Goal: Register for event/course

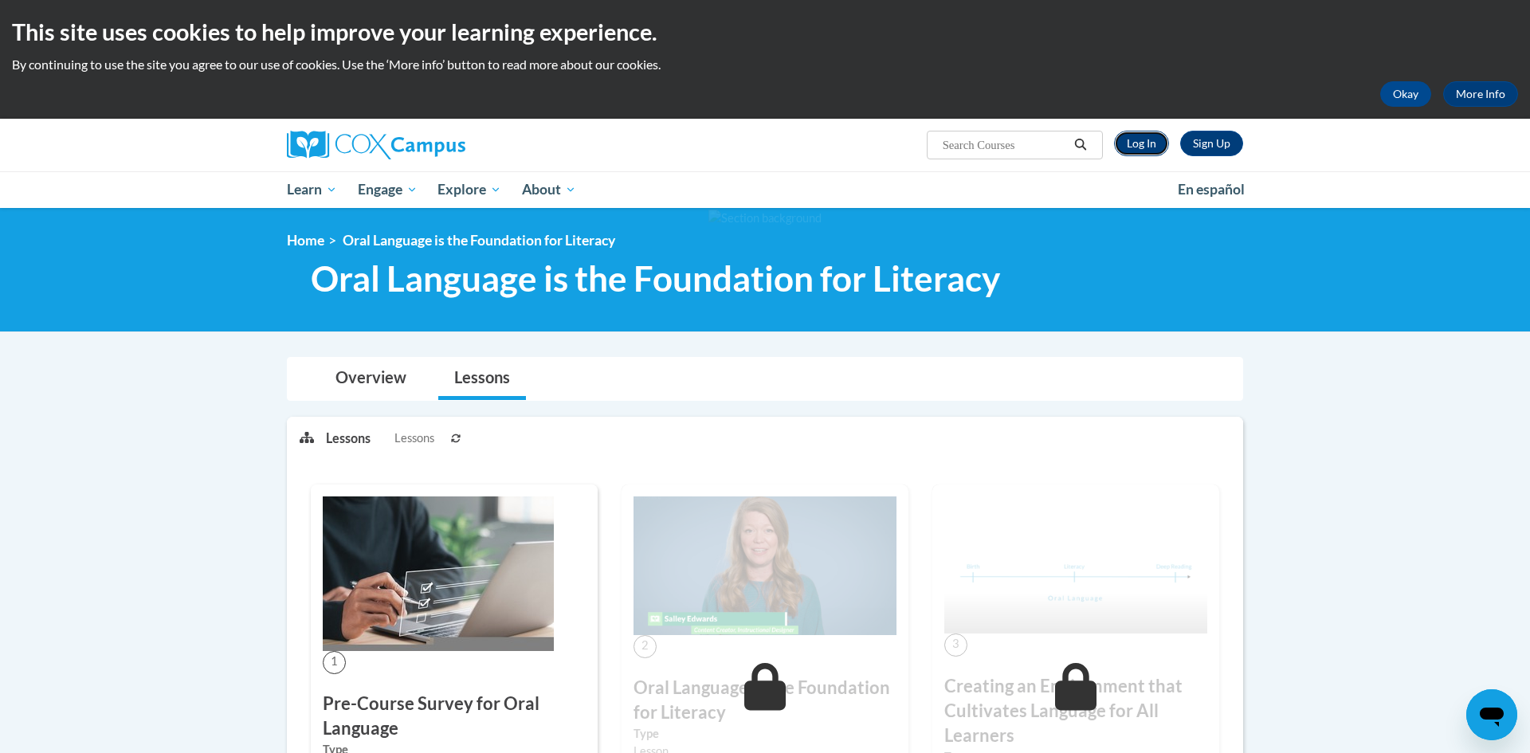
click at [1155, 151] on link "Log In" at bounding box center [1141, 144] width 55 height 26
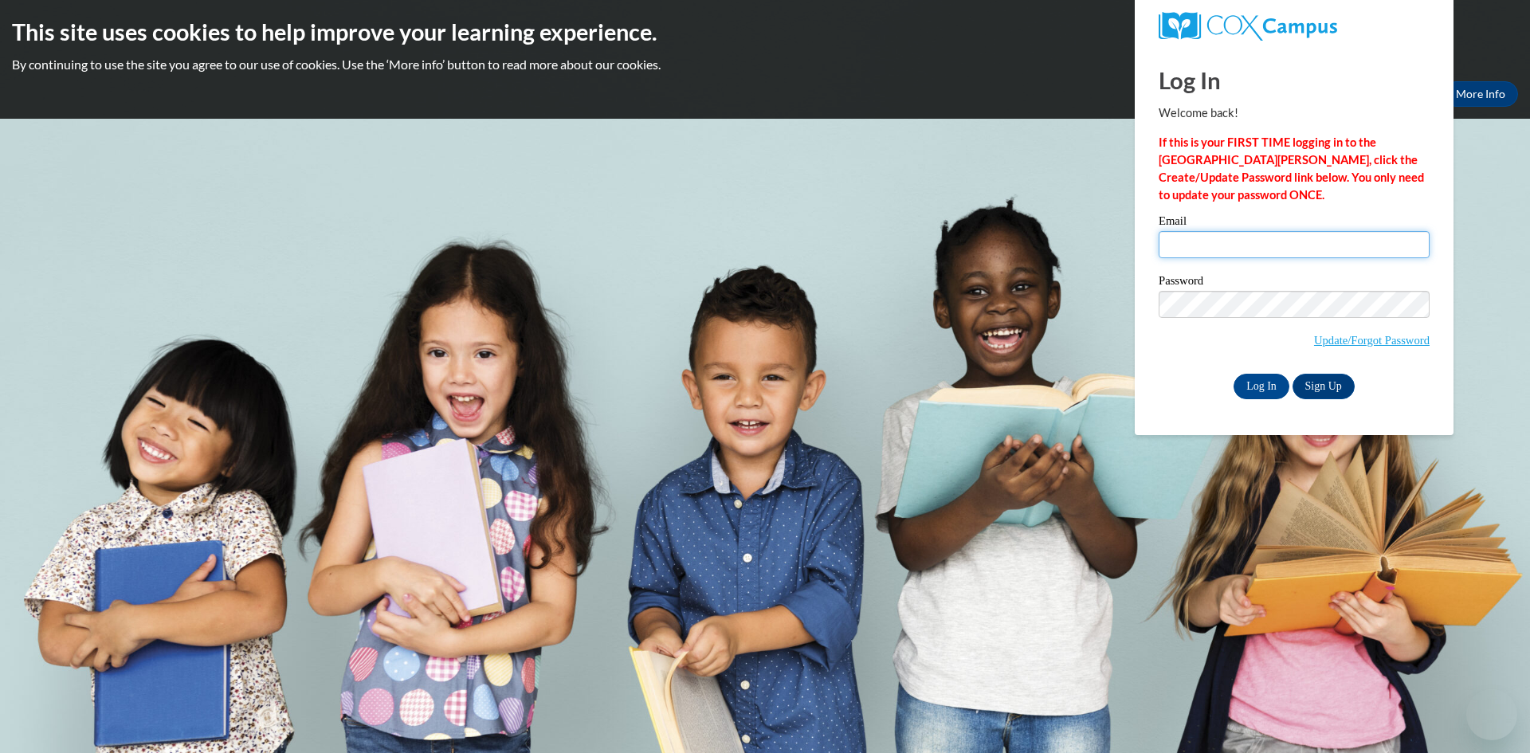
click at [1208, 256] on input "Email" at bounding box center [1294, 244] width 271 height 27
type input "krexroad@daltonstate.edu"
click at [1234, 374] on input "Log In" at bounding box center [1262, 387] width 56 height 26
click at [1257, 388] on input "Log In" at bounding box center [1262, 387] width 56 height 26
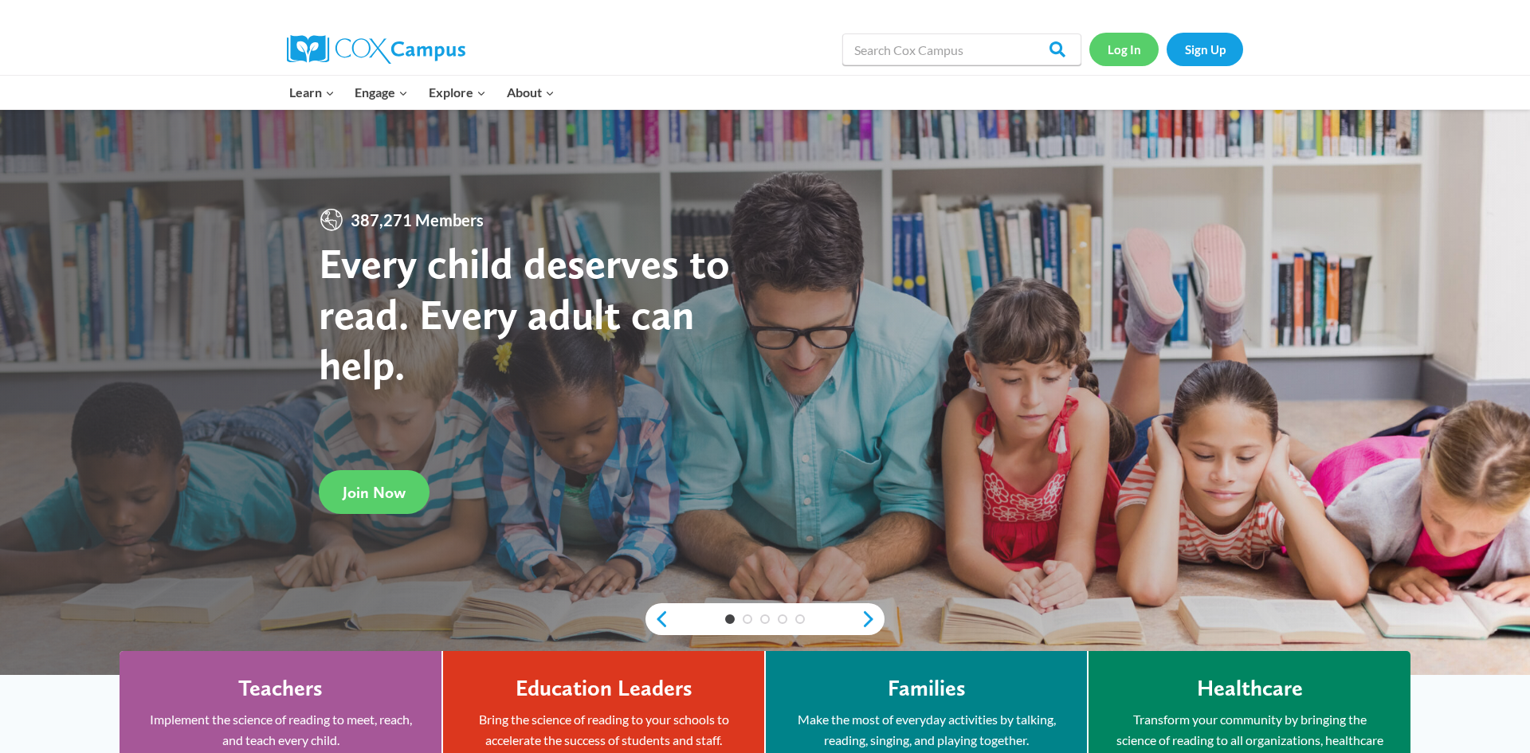
click at [1133, 40] on link "Log In" at bounding box center [1124, 49] width 69 height 33
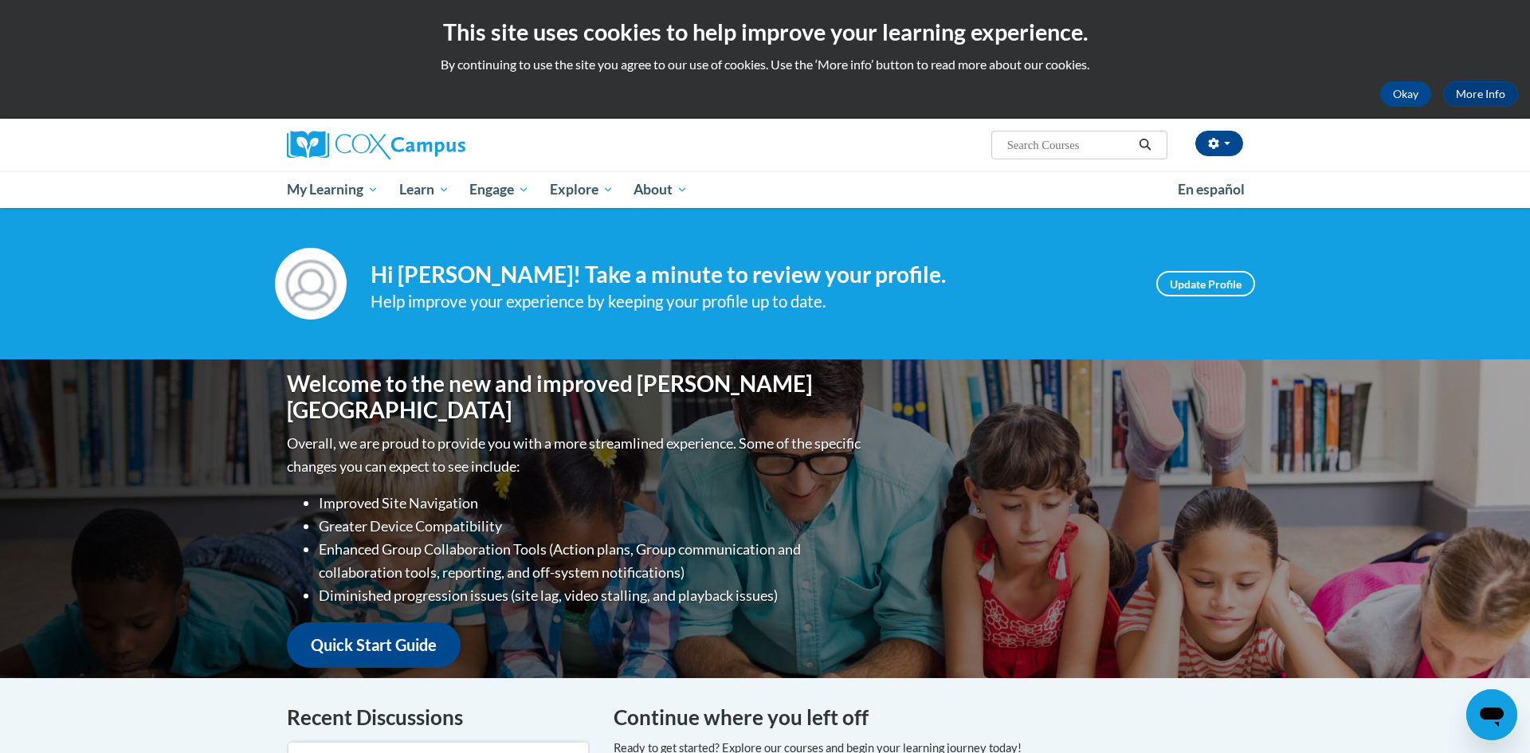
click at [1061, 143] on input "Search..." at bounding box center [1070, 145] width 128 height 19
click at [1036, 134] on span "Search Search..." at bounding box center [1080, 145] width 176 height 29
click at [1045, 145] on input "Search..." at bounding box center [1070, 145] width 128 height 19
type input "writing"
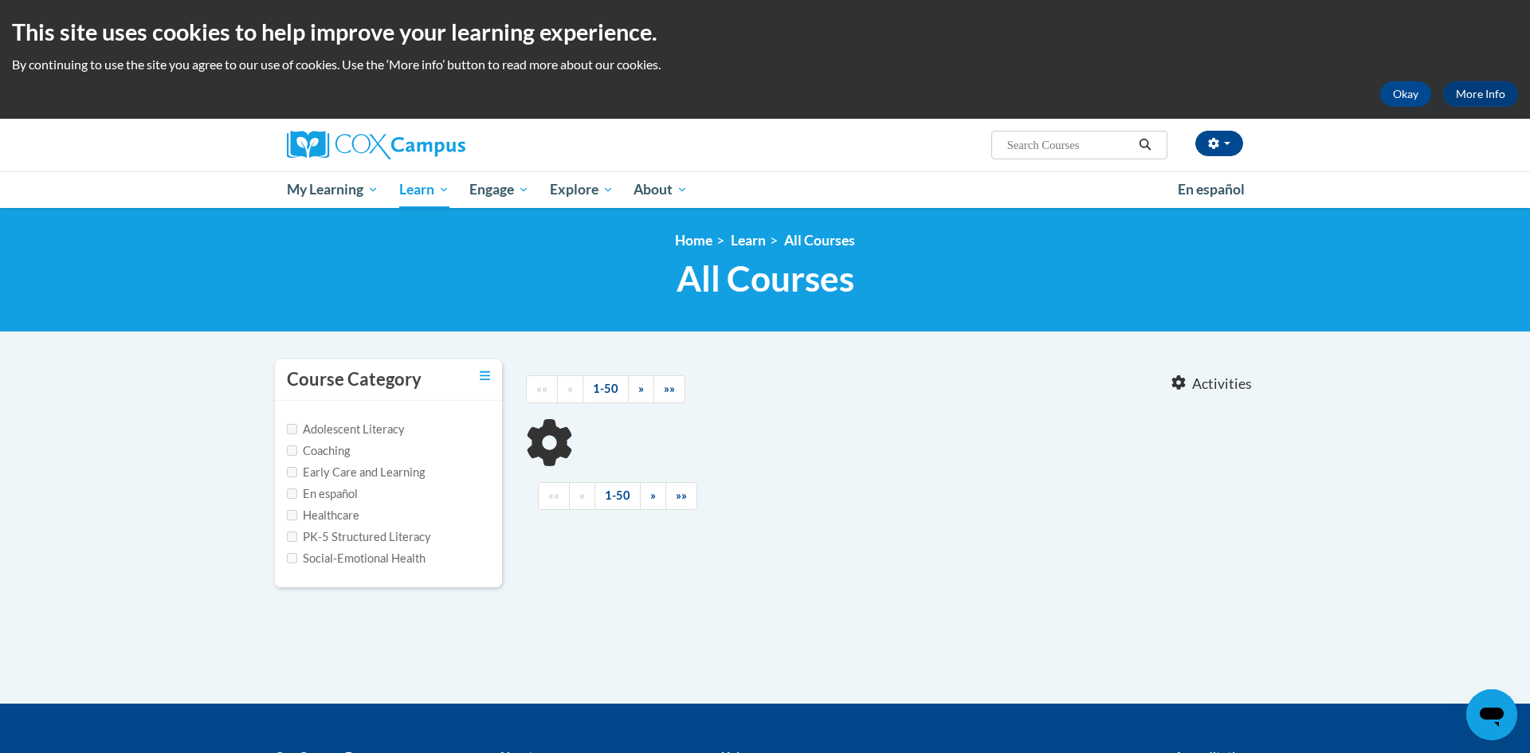
type input "writing"
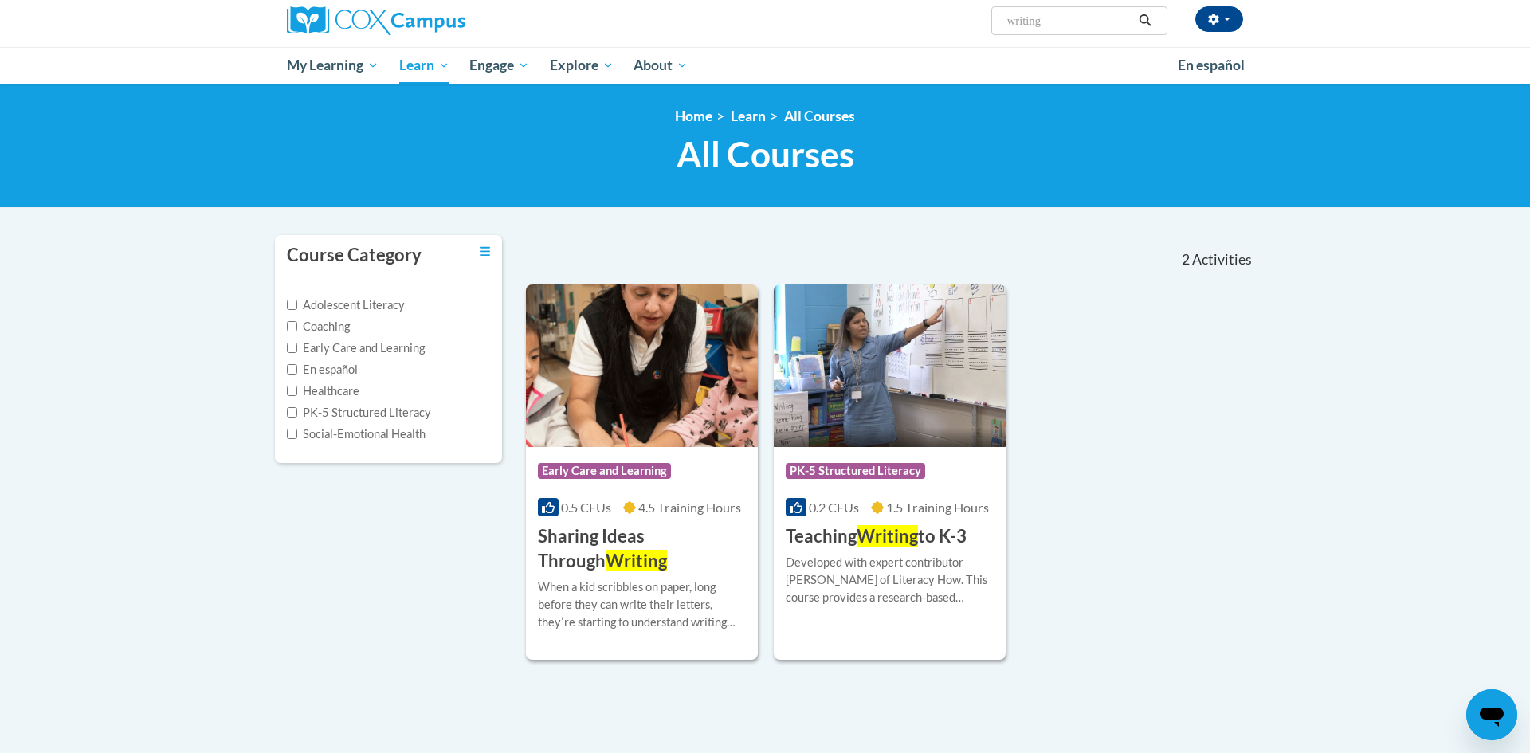
scroll to position [140, 0]
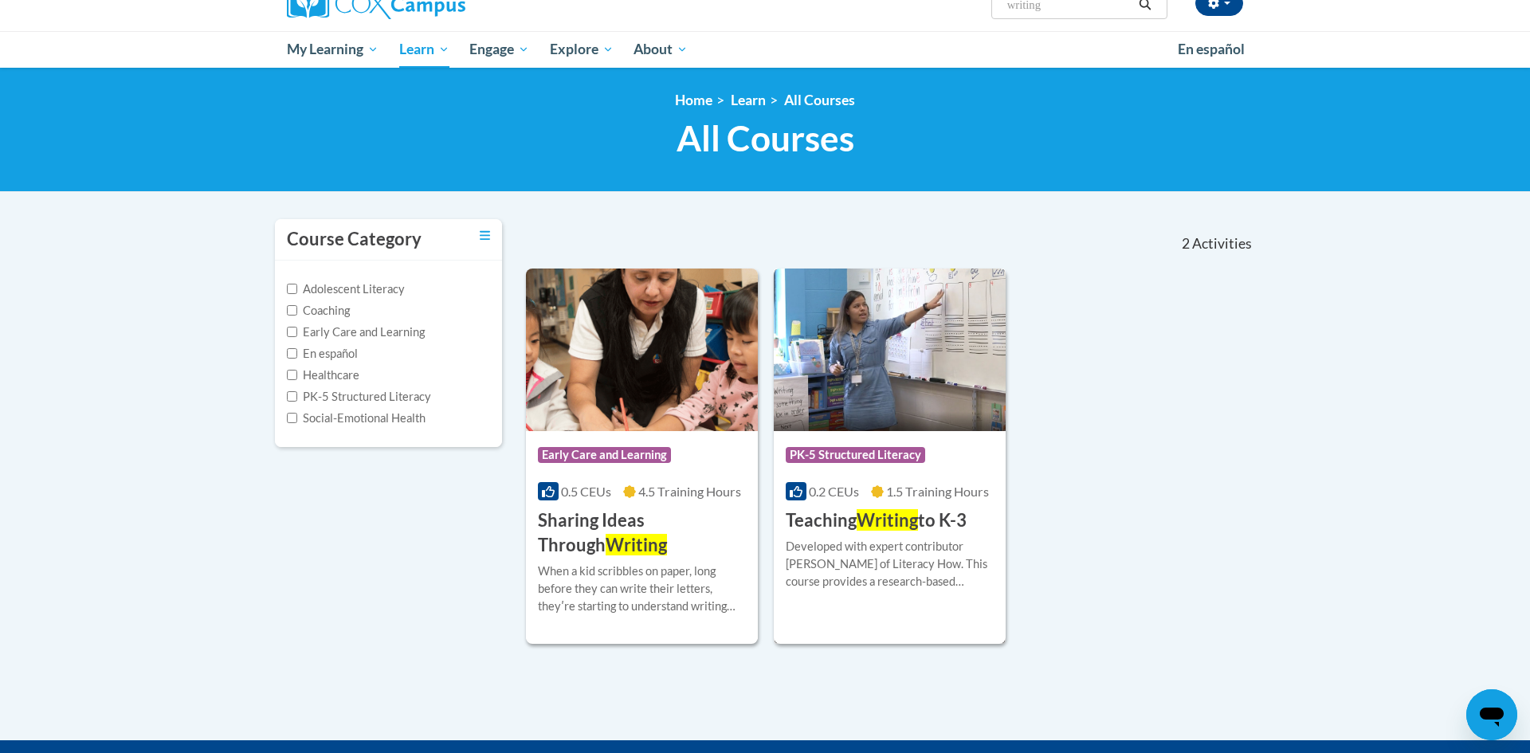
click at [901, 395] on img at bounding box center [890, 350] width 232 height 163
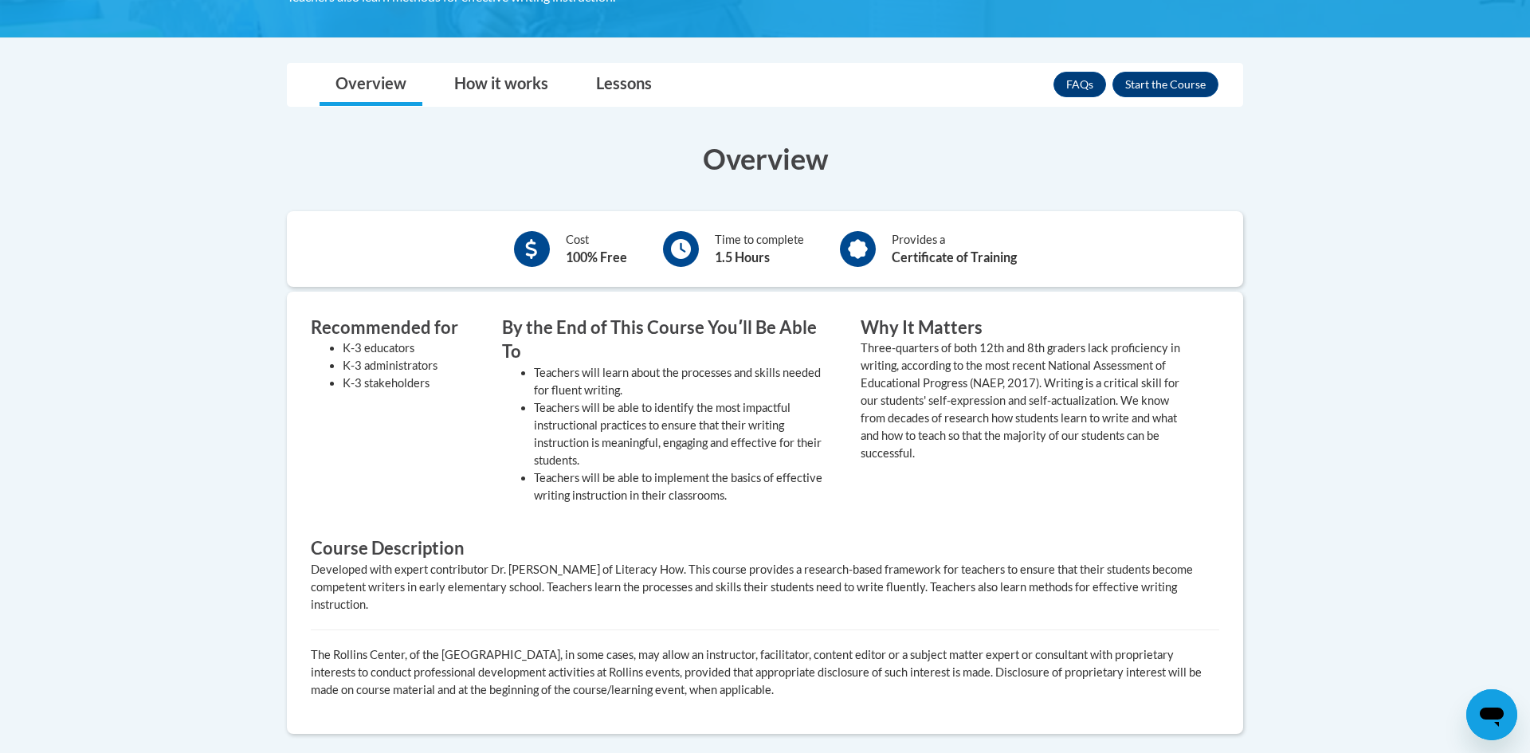
scroll to position [400, 0]
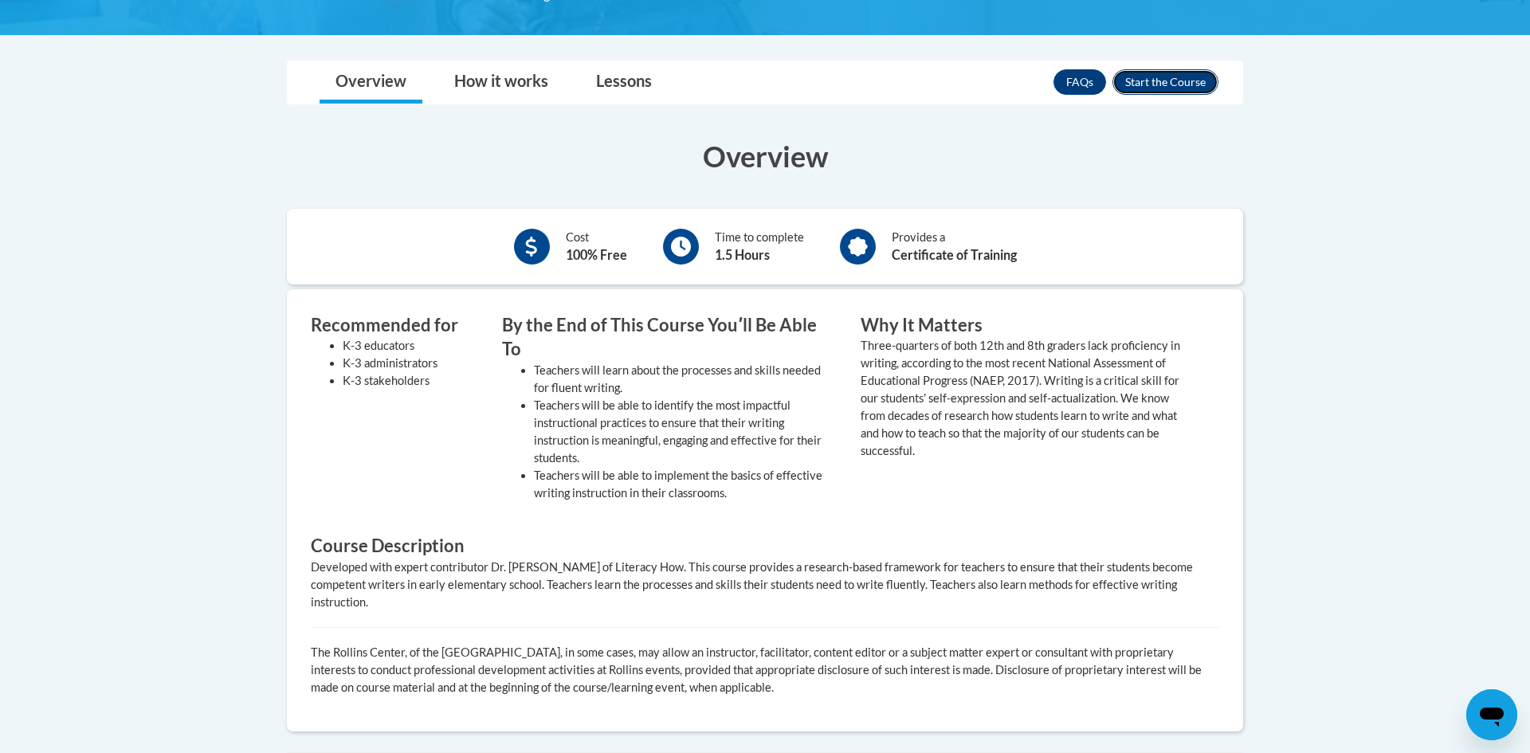
click at [1173, 77] on button "Enroll" at bounding box center [1166, 82] width 106 height 26
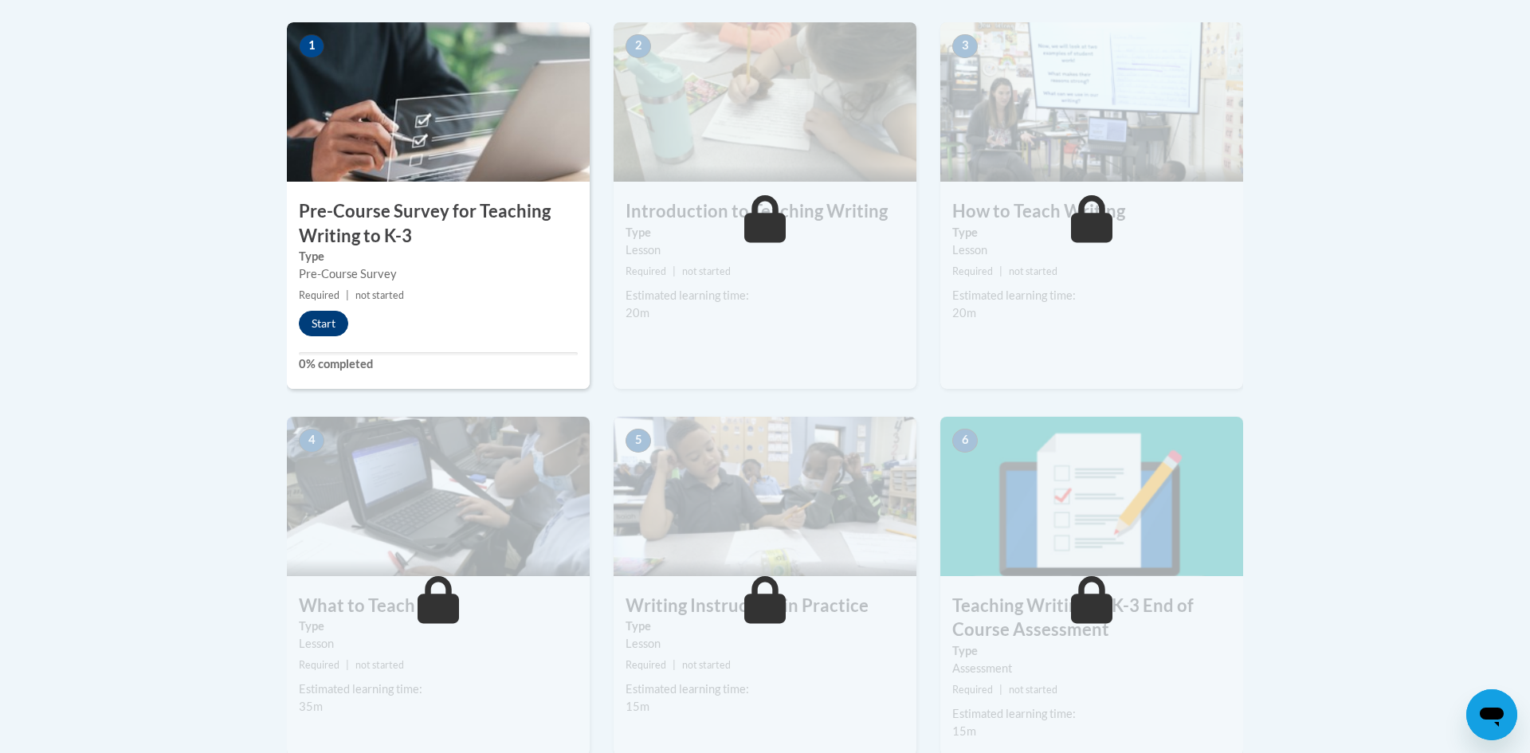
scroll to position [517, 0]
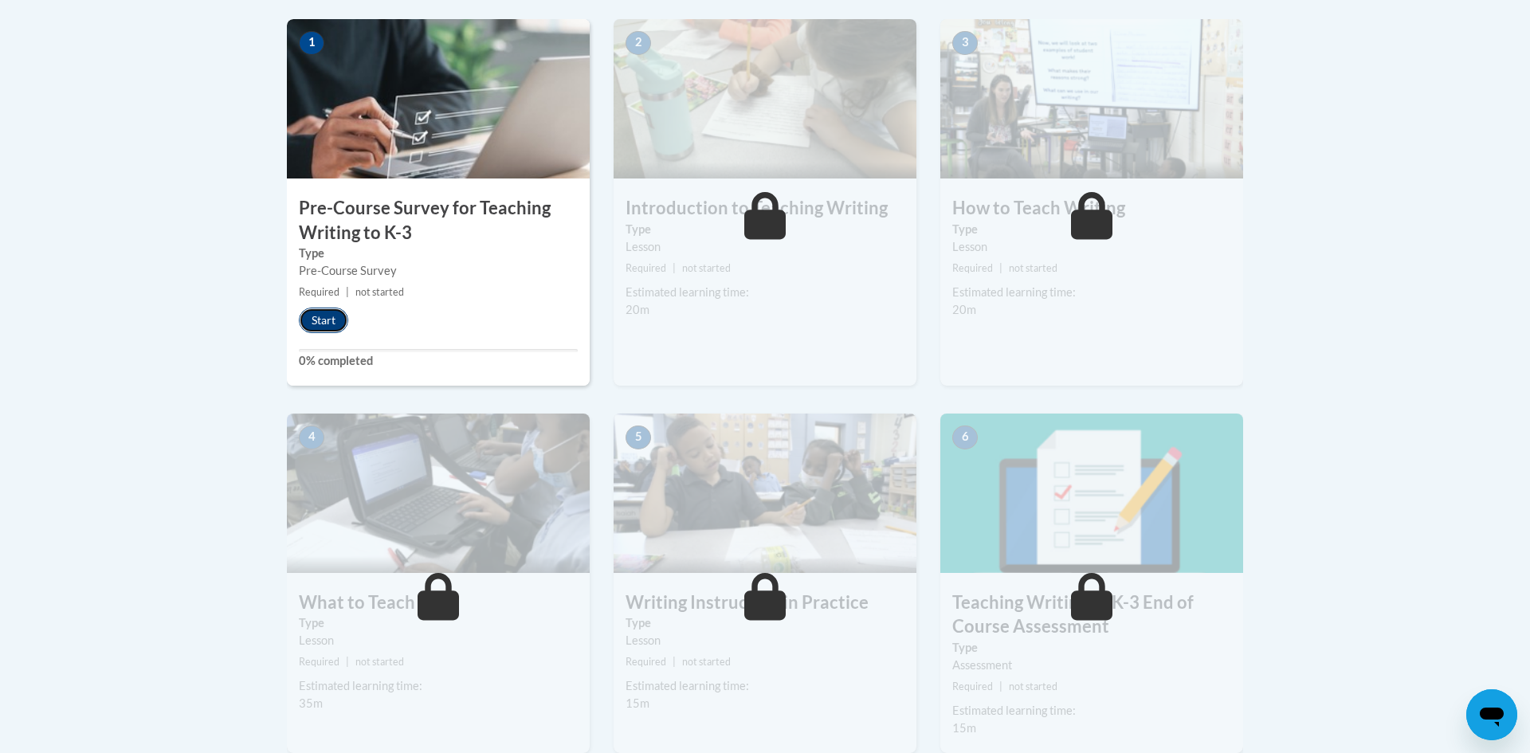
click at [327, 322] on button "Start" at bounding box center [323, 321] width 49 height 26
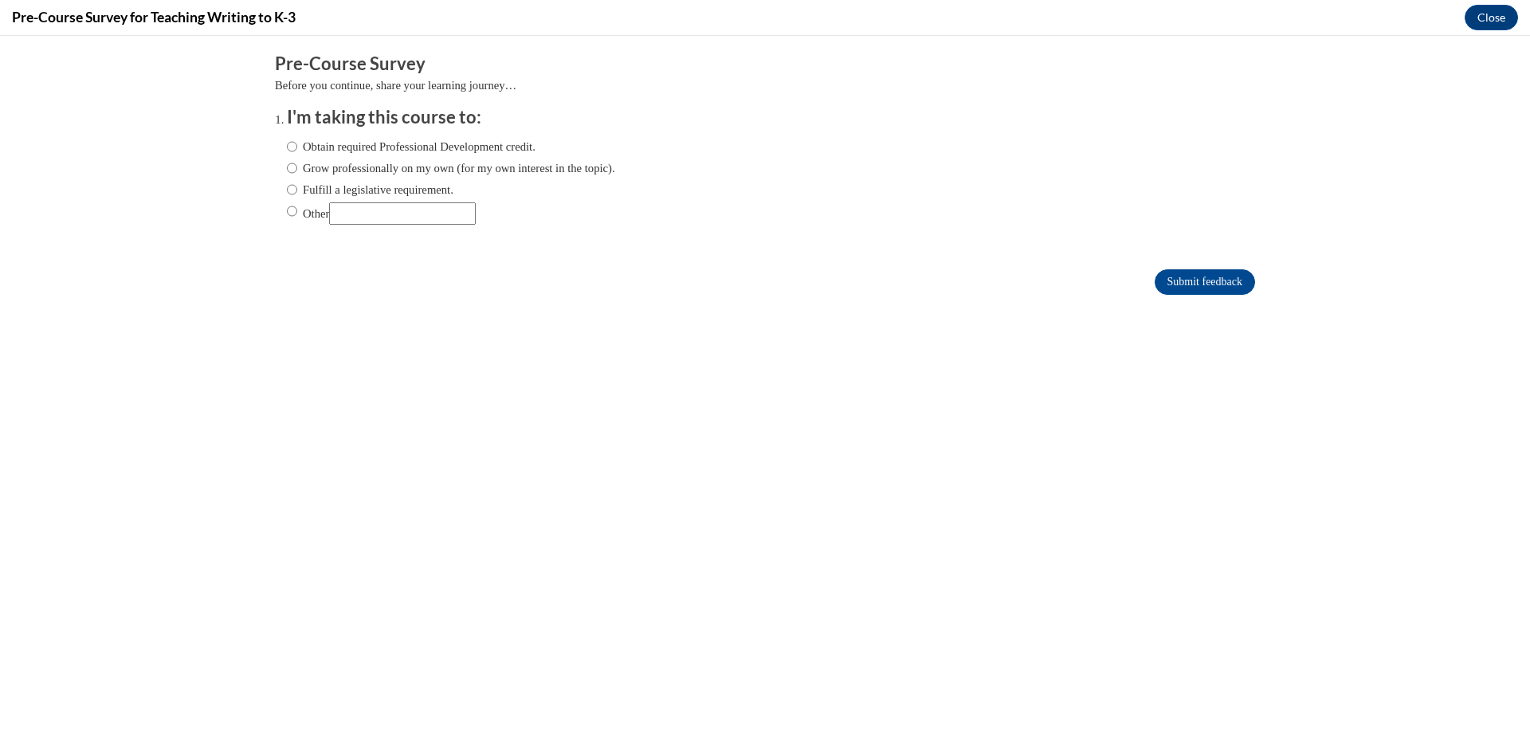
scroll to position [0, 0]
click at [430, 148] on label "Obtain required Professional Development credit." at bounding box center [411, 147] width 249 height 18
click at [297, 148] on input "Obtain required Professional Development credit." at bounding box center [292, 147] width 10 height 18
radio input "true"
click at [1200, 291] on input "Submit feedback" at bounding box center [1205, 282] width 100 height 26
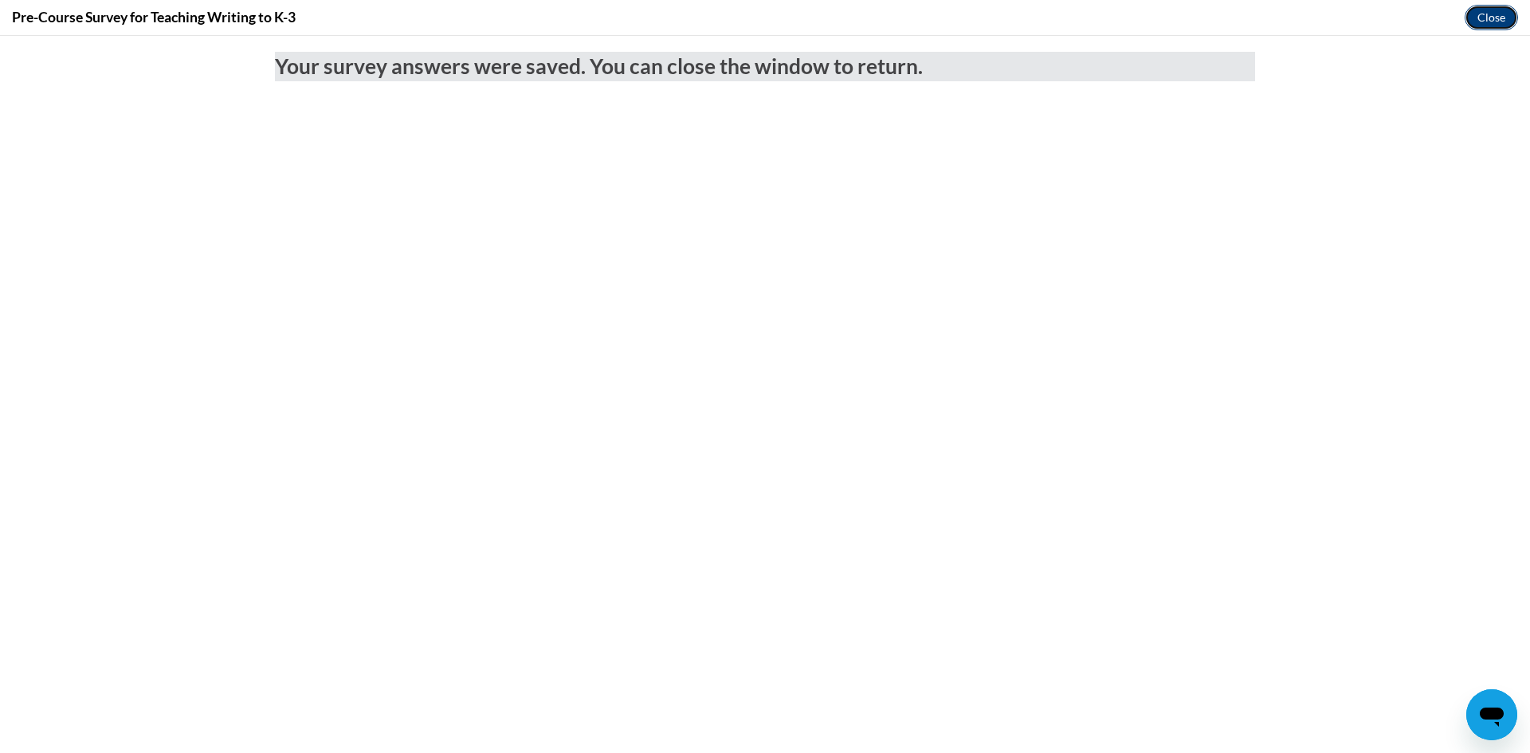
click at [1498, 16] on button "Close" at bounding box center [1491, 18] width 53 height 26
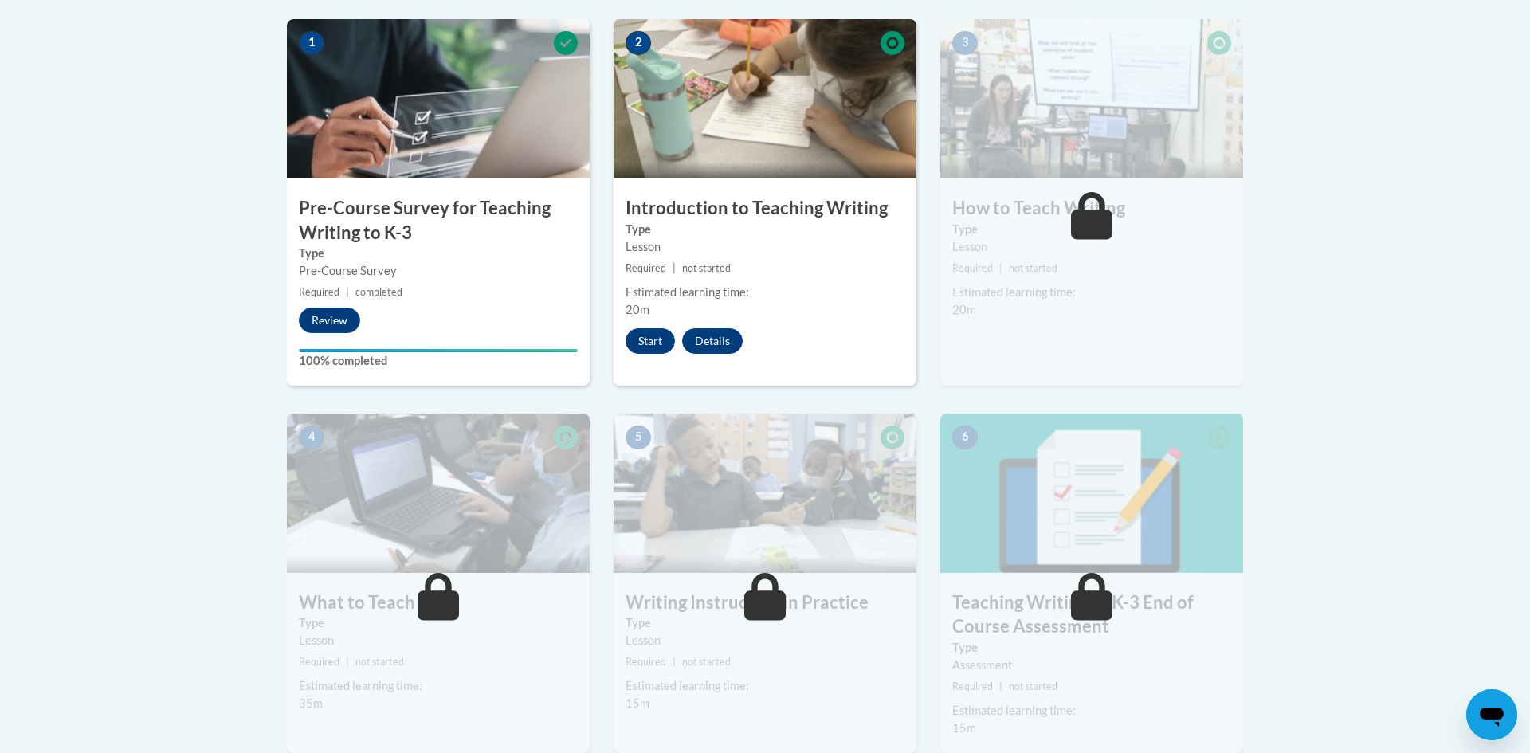
click at [1332, 146] on body "This site uses cookies to help improve your learning experience. By continuing …" at bounding box center [765, 331] width 1530 height 1697
click at [640, 348] on button "Start" at bounding box center [650, 341] width 49 height 26
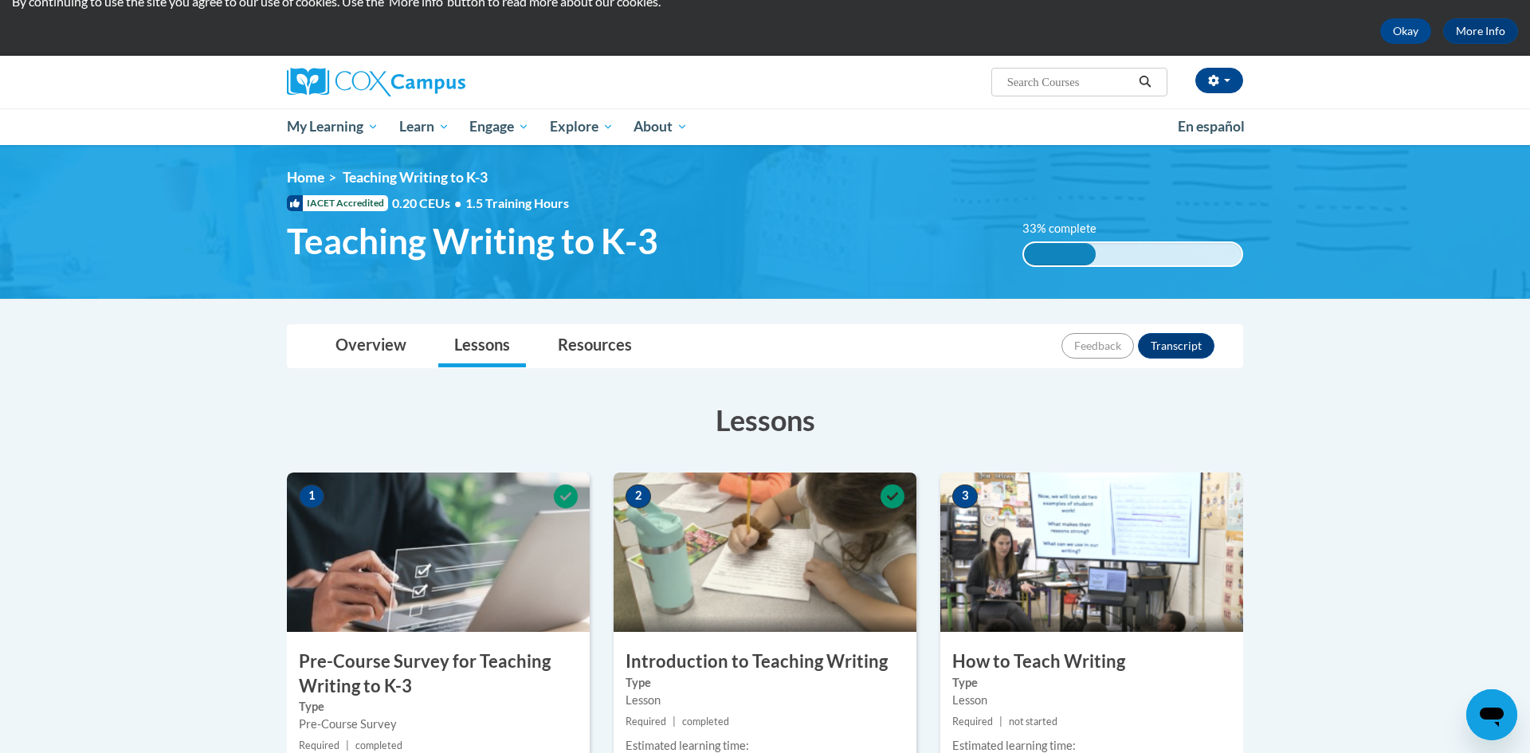
scroll to position [58, 0]
